Goal: Information Seeking & Learning: Learn about a topic

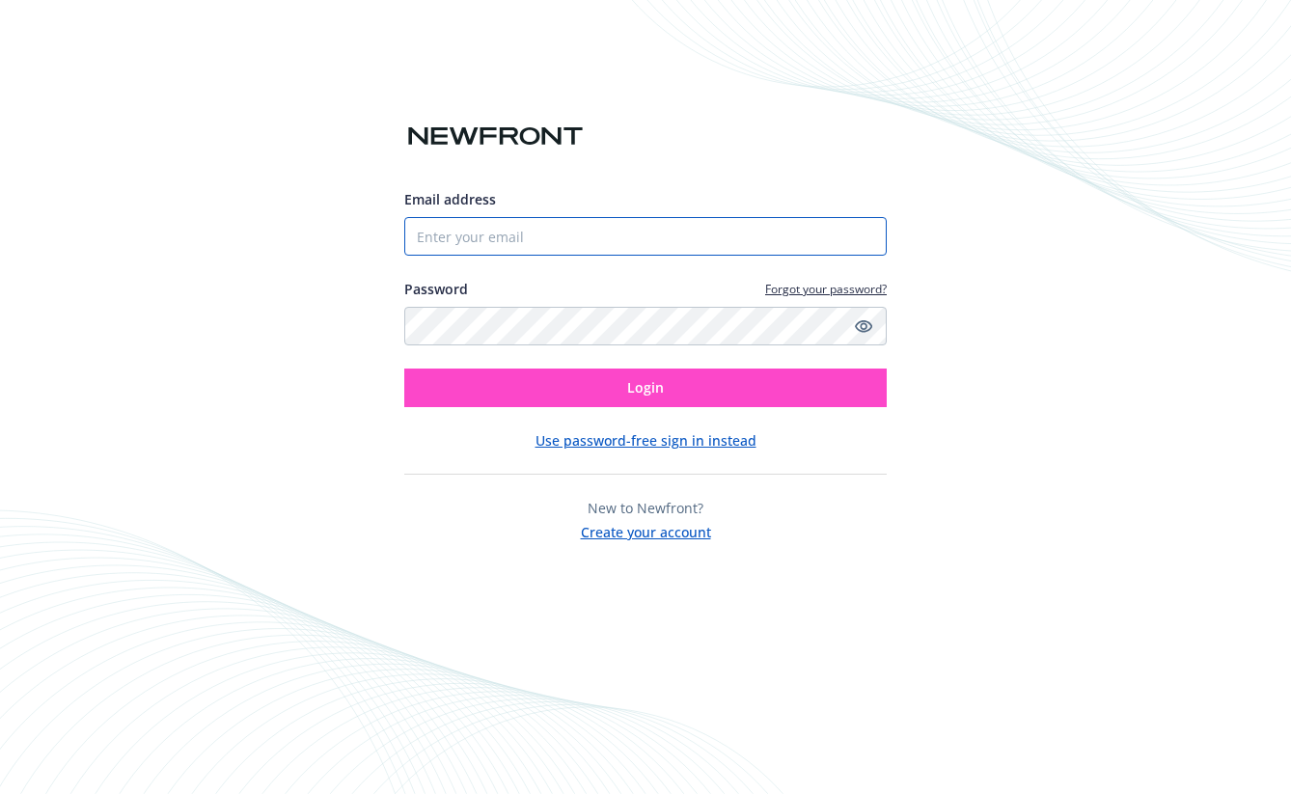
type input "[EMAIL_ADDRESS][DOMAIN_NAME]"
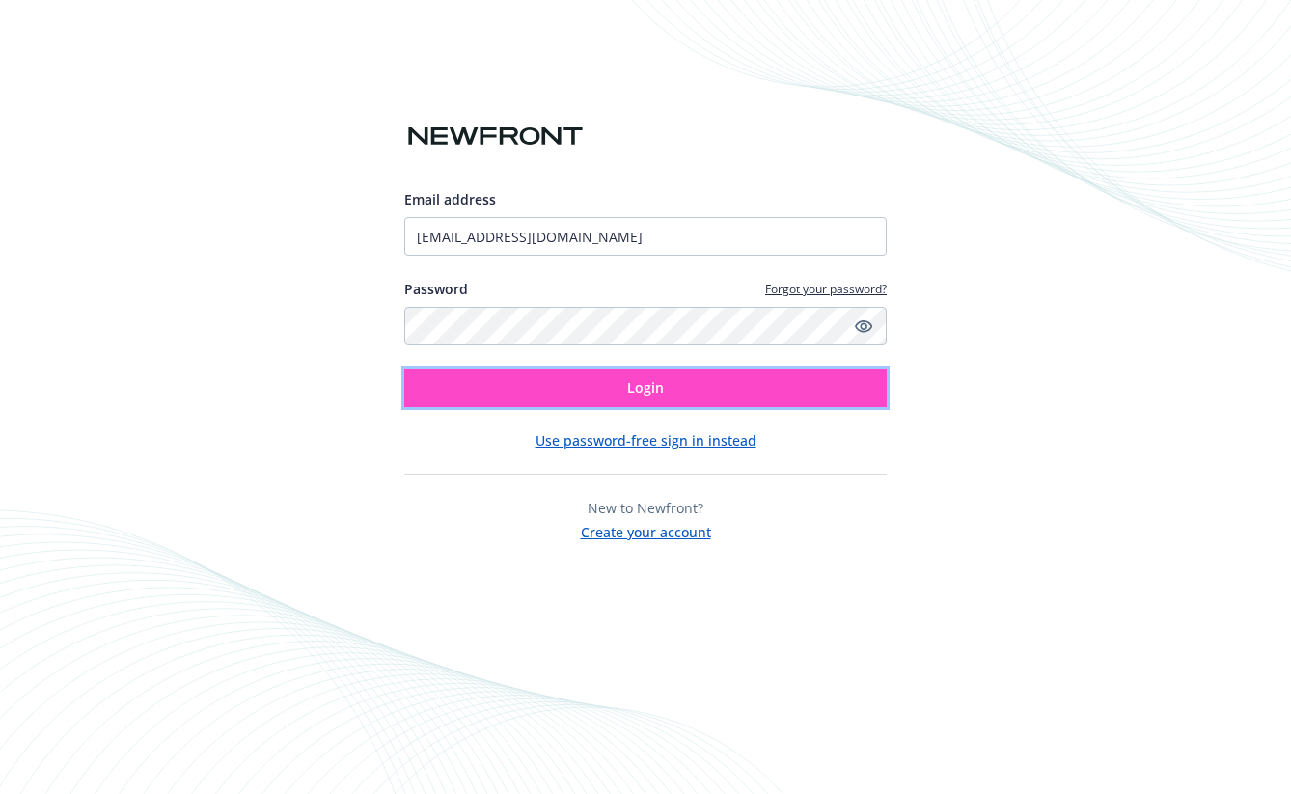
click at [619, 395] on button "Login" at bounding box center [645, 388] width 482 height 39
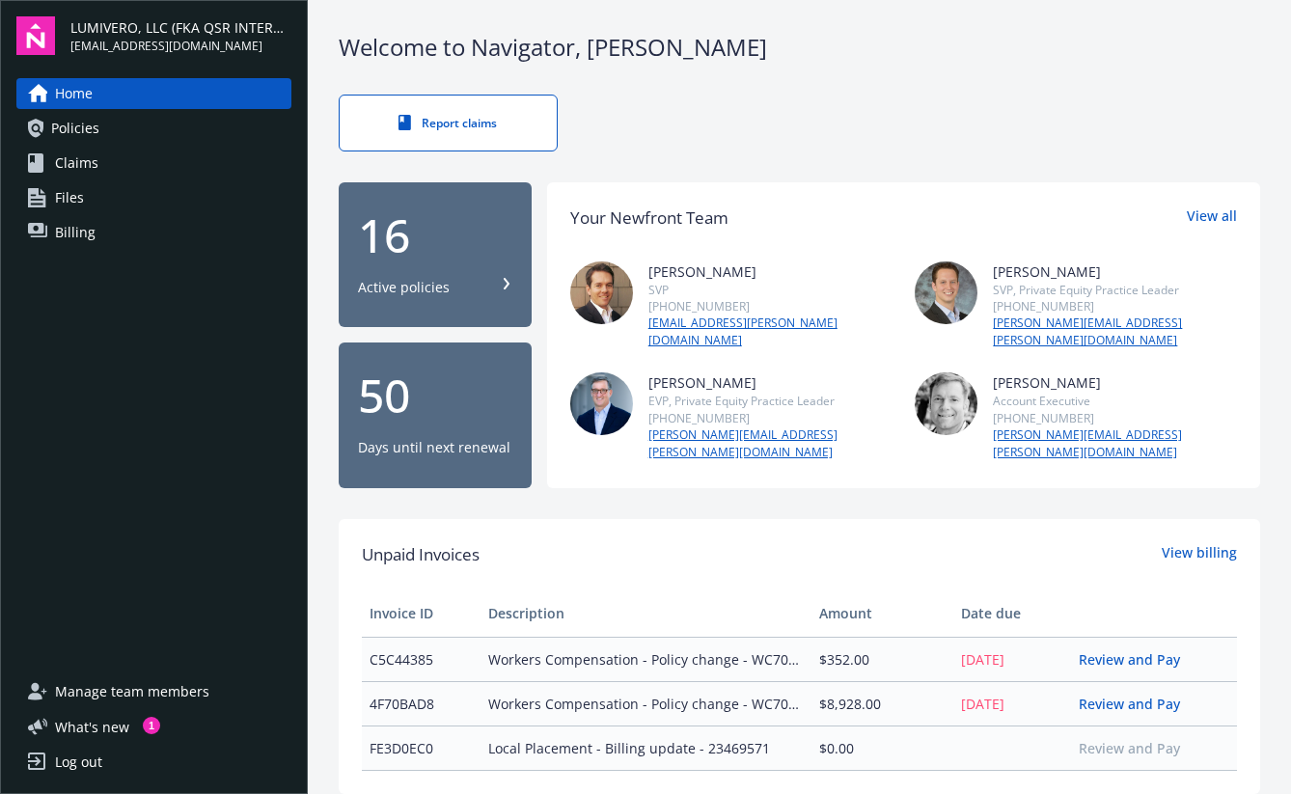
click at [414, 256] on div "16 Active policies" at bounding box center [435, 254] width 154 height 85
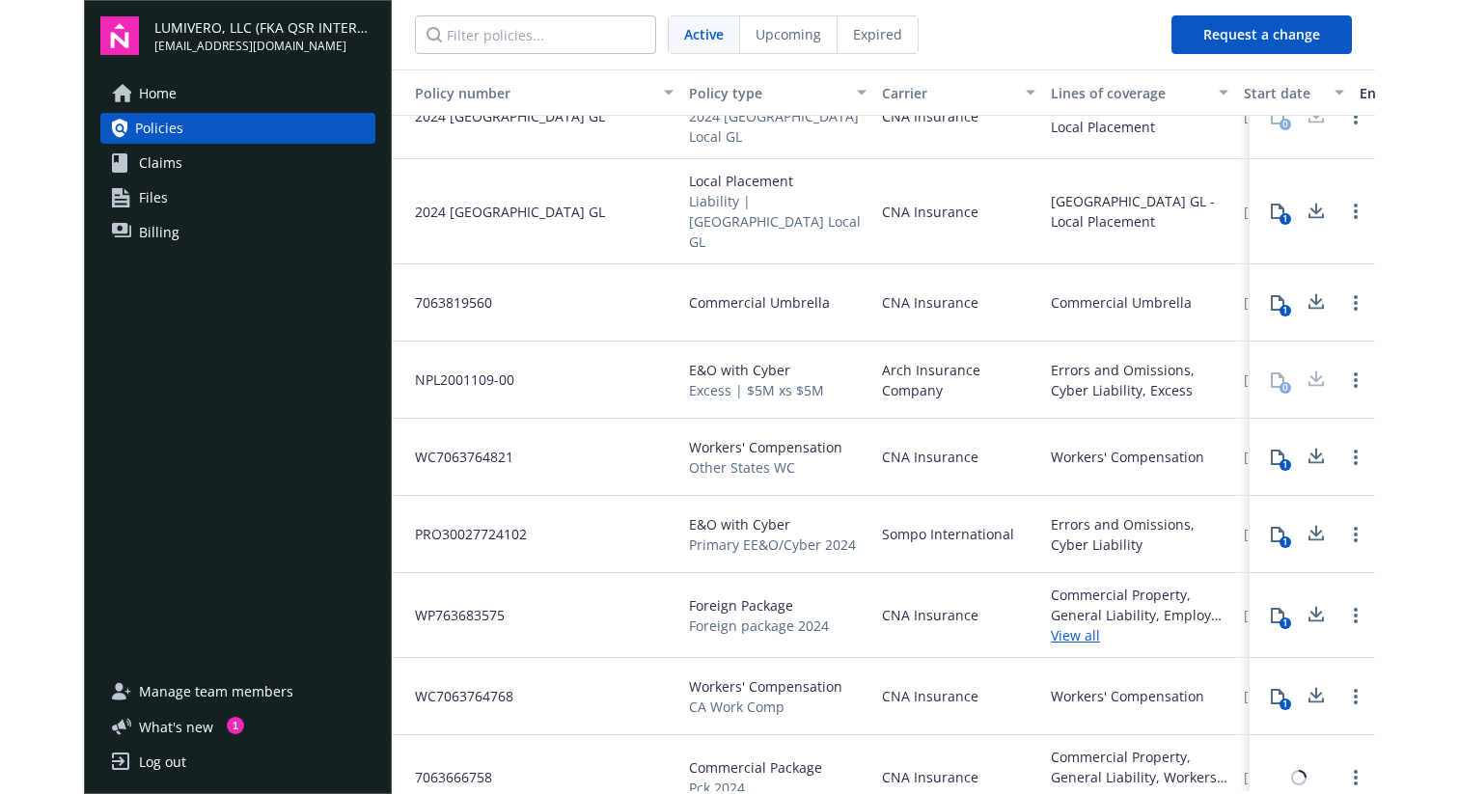
scroll to position [575, 0]
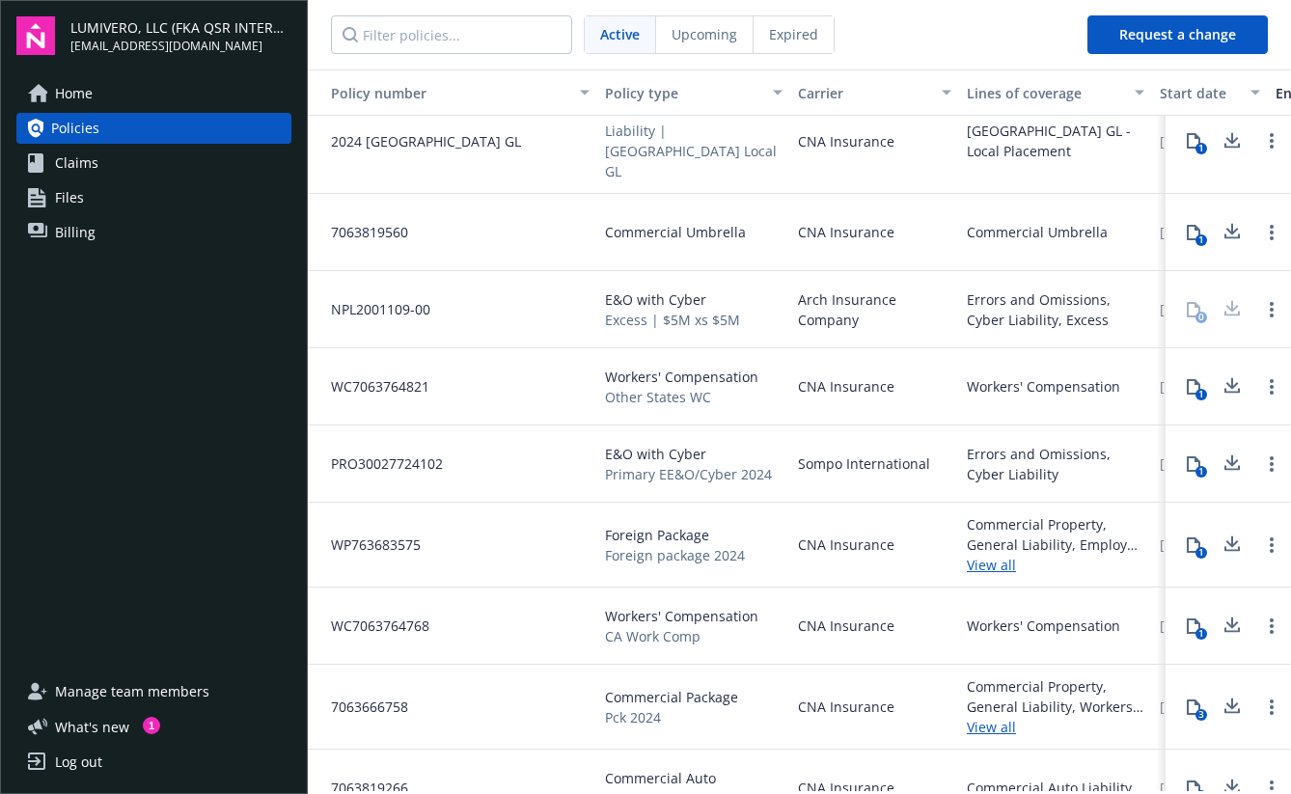
click at [652, 444] on span "E&O with Cyber" at bounding box center [688, 454] width 167 height 20
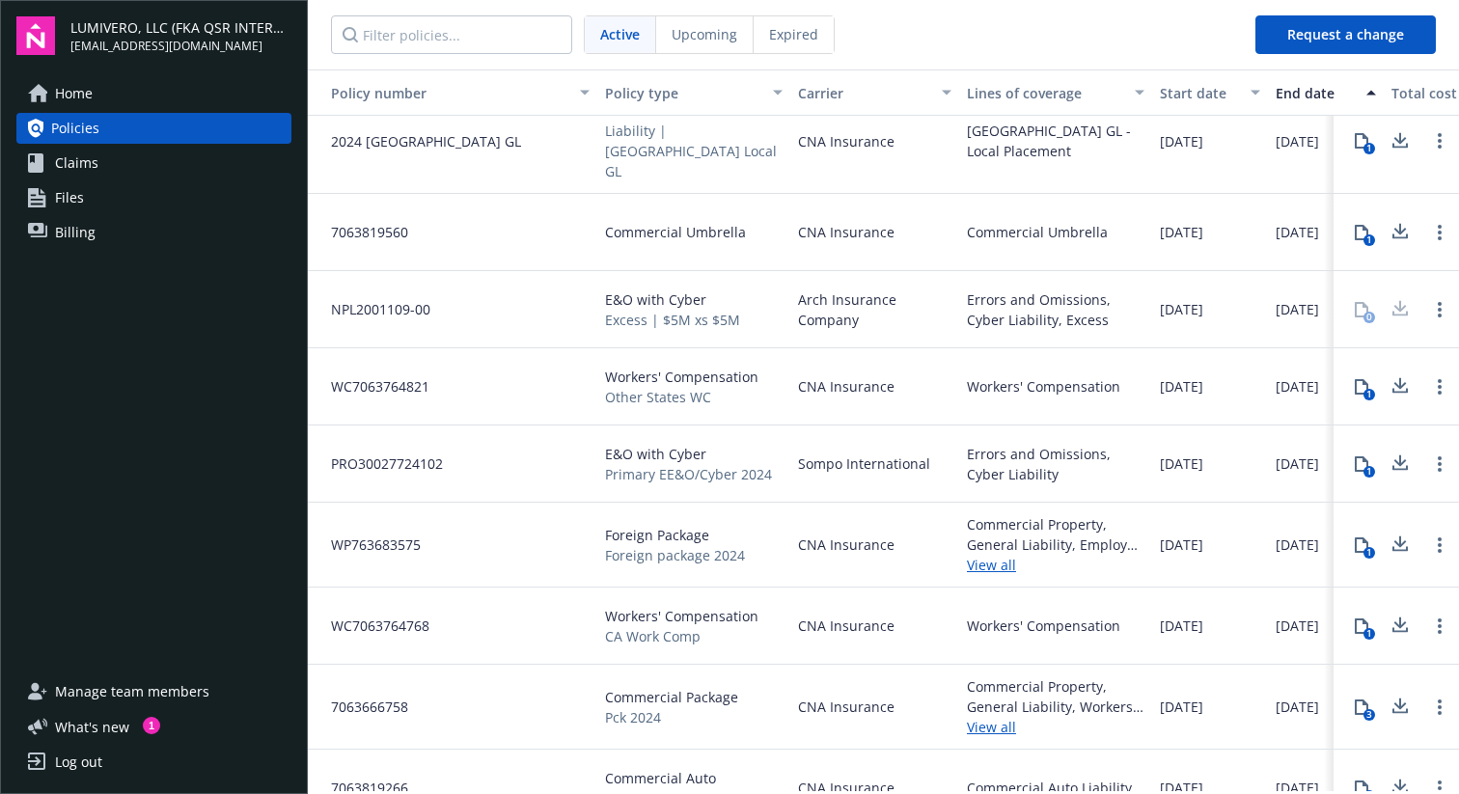
click at [1290, 466] on div "1" at bounding box center [1369, 472] width 12 height 12
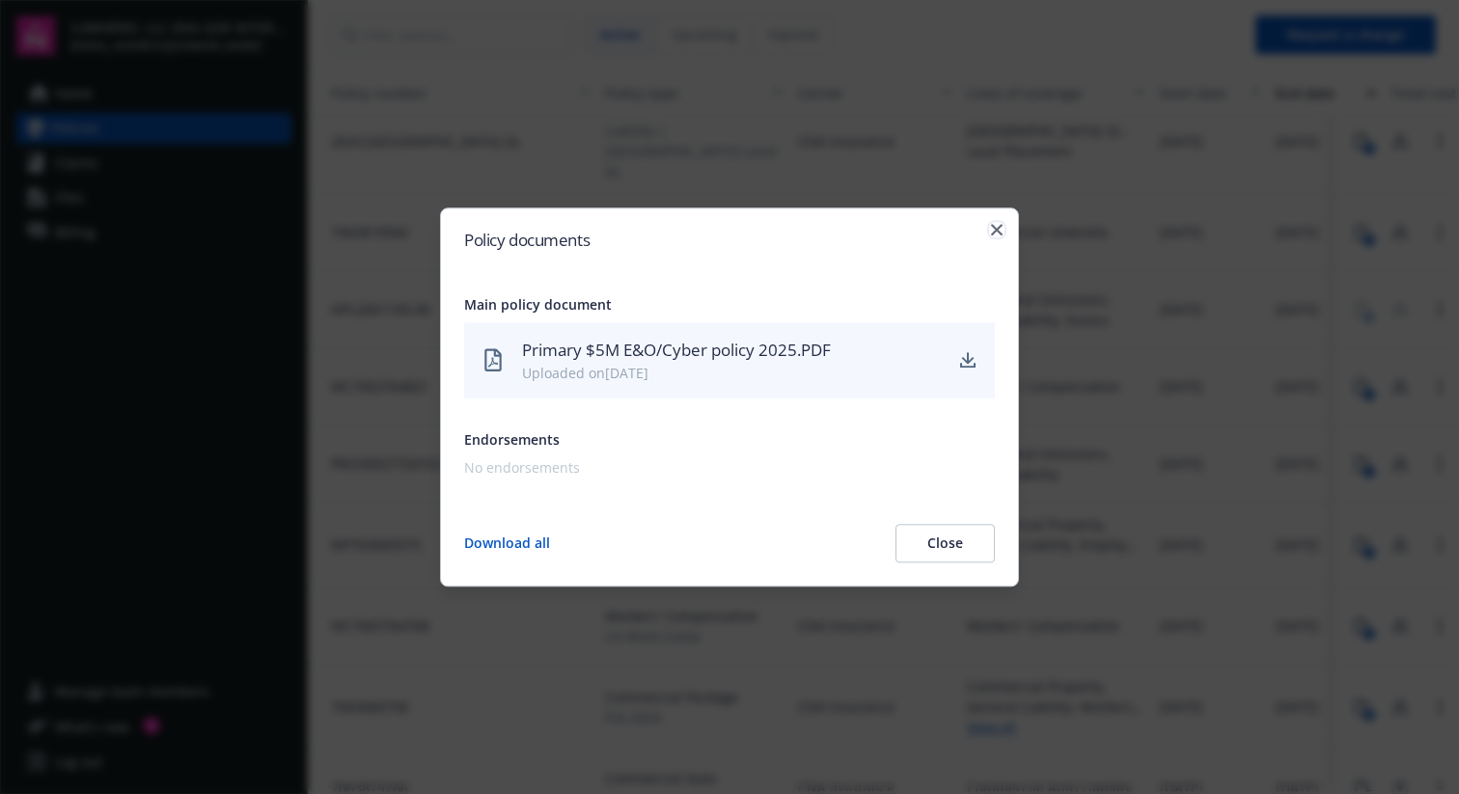
click at [998, 230] on icon "button" at bounding box center [997, 230] width 12 height 12
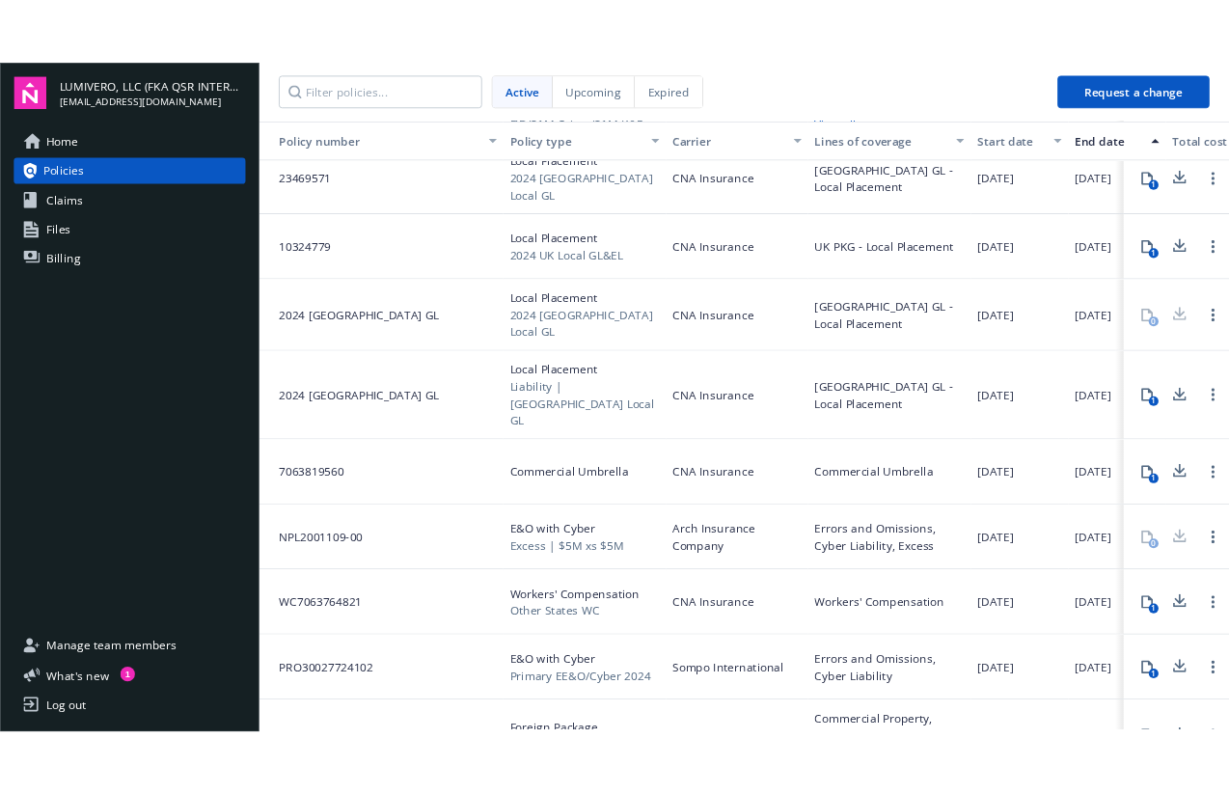
scroll to position [394, 0]
